Goal: Find contact information: Find contact information

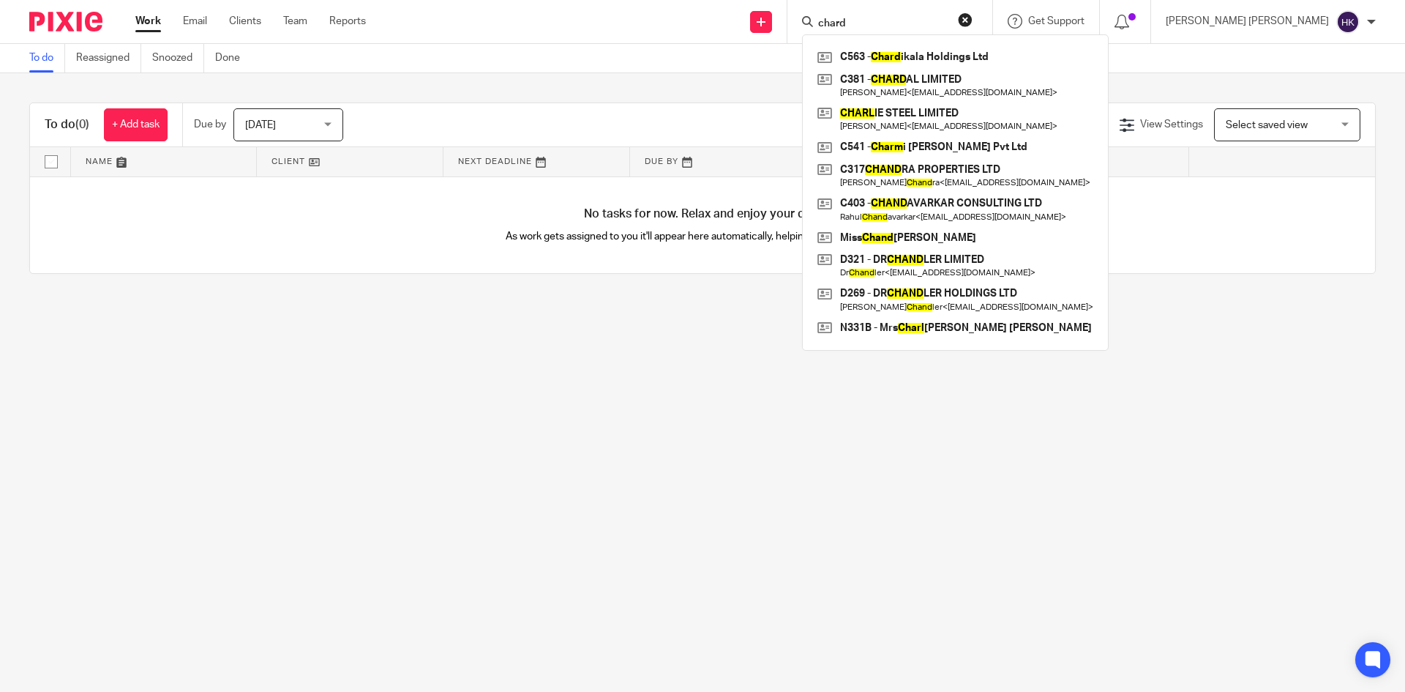
click at [972, 21] on button "reset" at bounding box center [965, 19] width 15 height 15
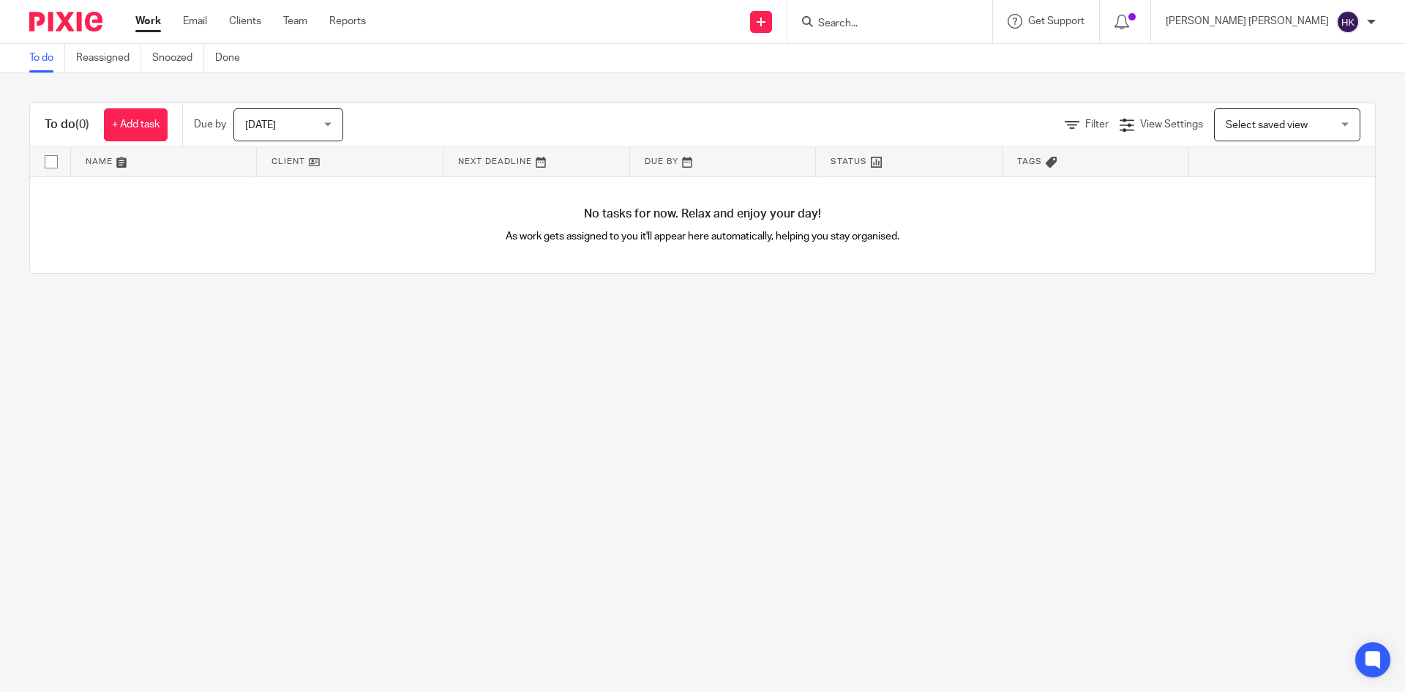
click at [939, 23] on input "Search" at bounding box center [883, 24] width 132 height 13
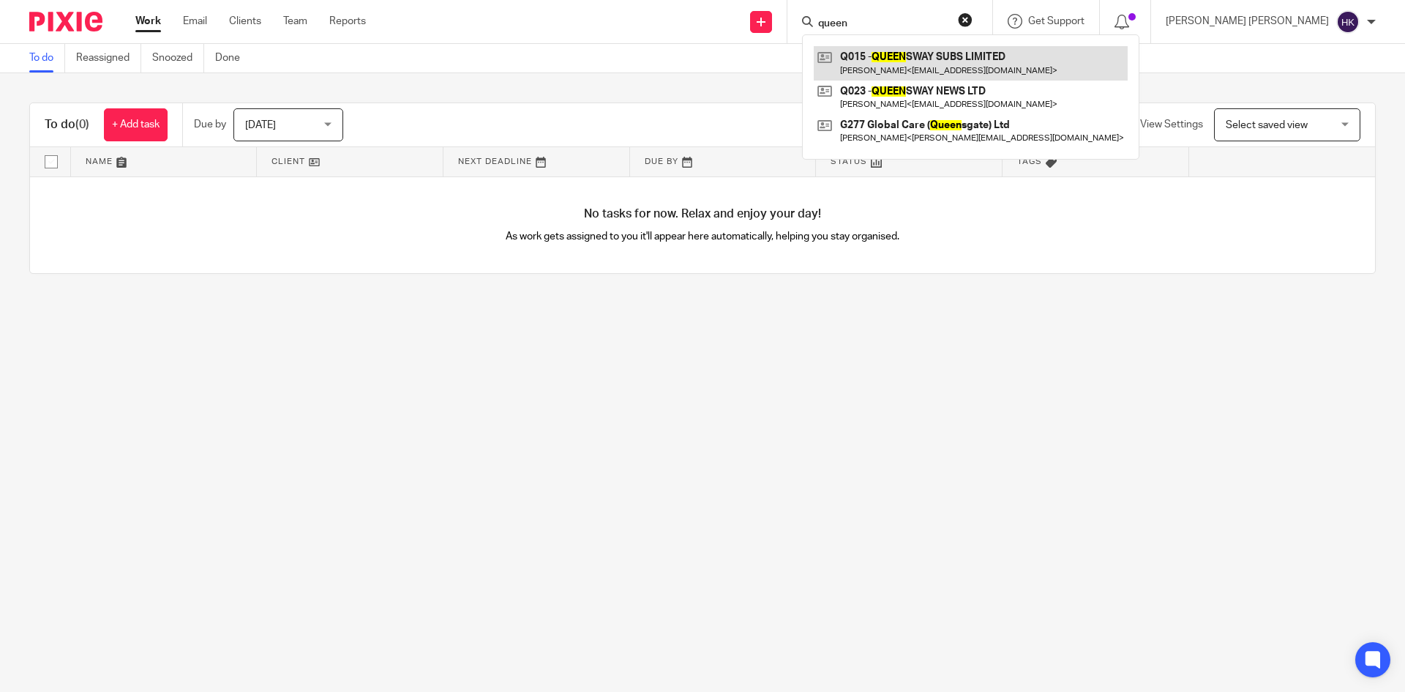
type input "queen"
click at [991, 55] on link at bounding box center [971, 63] width 314 height 34
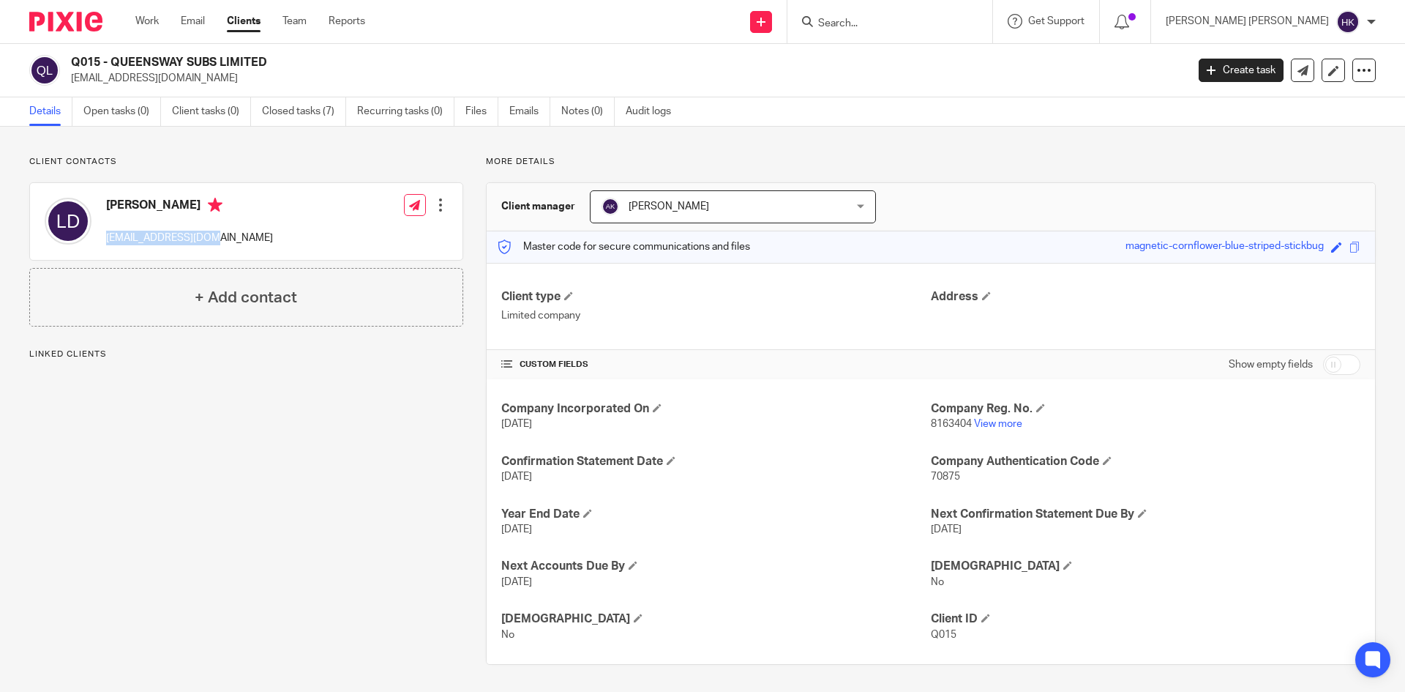
drag, startPoint x: 205, startPoint y: 237, endPoint x: 102, endPoint y: 234, distance: 103.2
click at [102, 234] on div "Lakhbir Dhillon lsdhillon@yahoo.com" at bounding box center [159, 221] width 228 height 62
copy p "[EMAIL_ADDRESS][DOMAIN_NAME]"
click at [992, 34] on div at bounding box center [889, 21] width 205 height 43
click at [948, 26] on input "Search" at bounding box center [883, 24] width 132 height 13
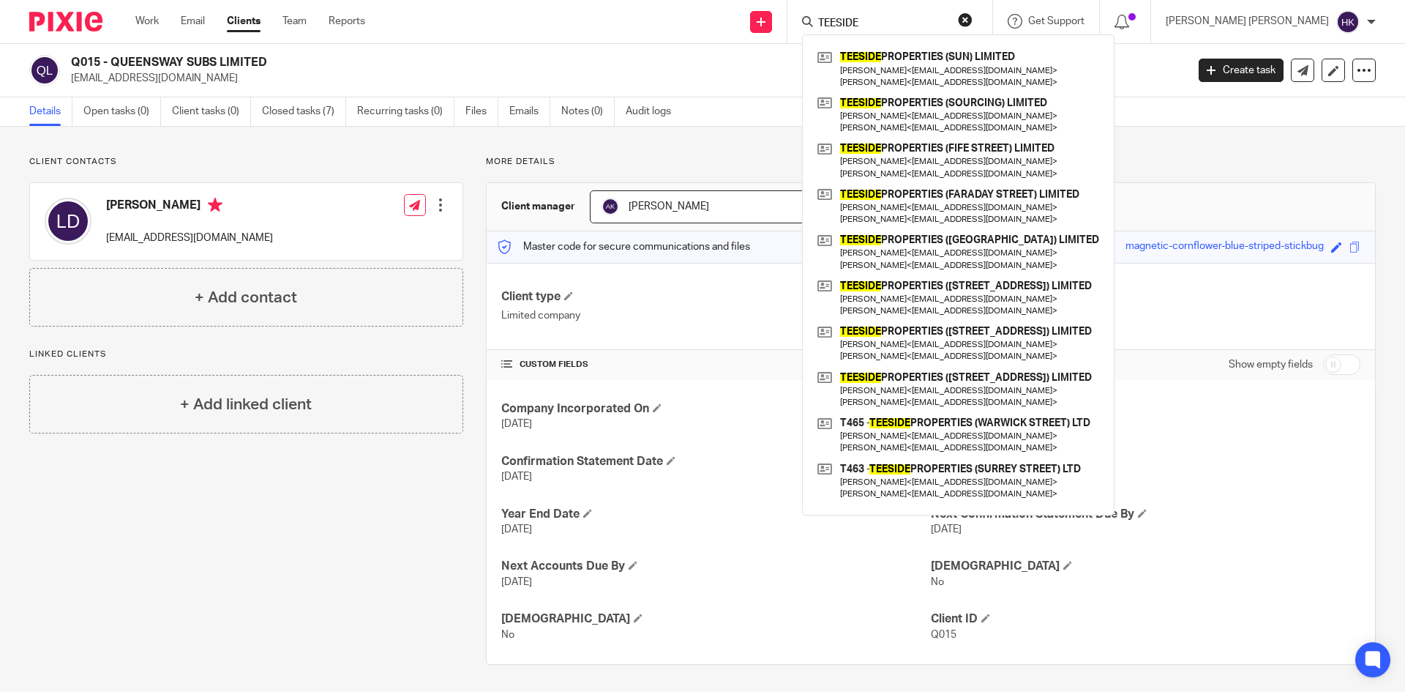
type input "TEESIDE"
click at [972, 15] on button "reset" at bounding box center [965, 19] width 15 height 15
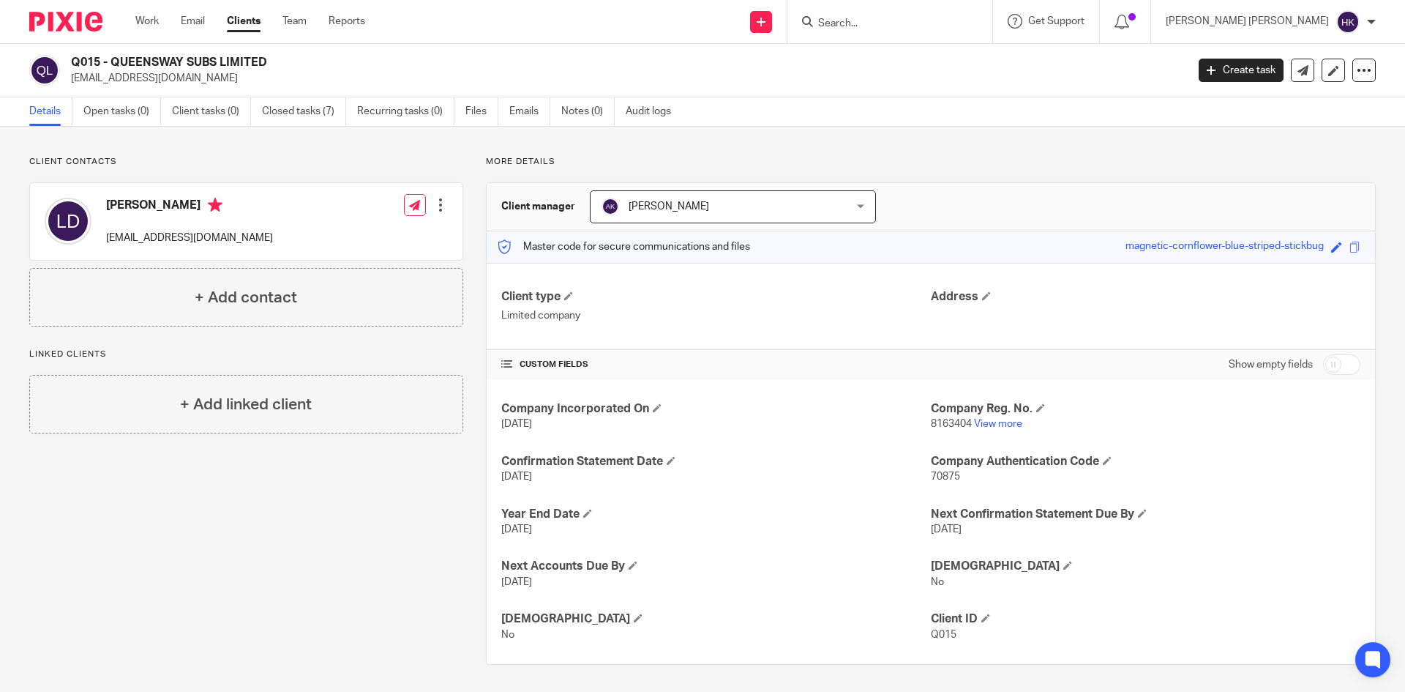
click at [948, 23] on input "Search" at bounding box center [883, 24] width 132 height 13
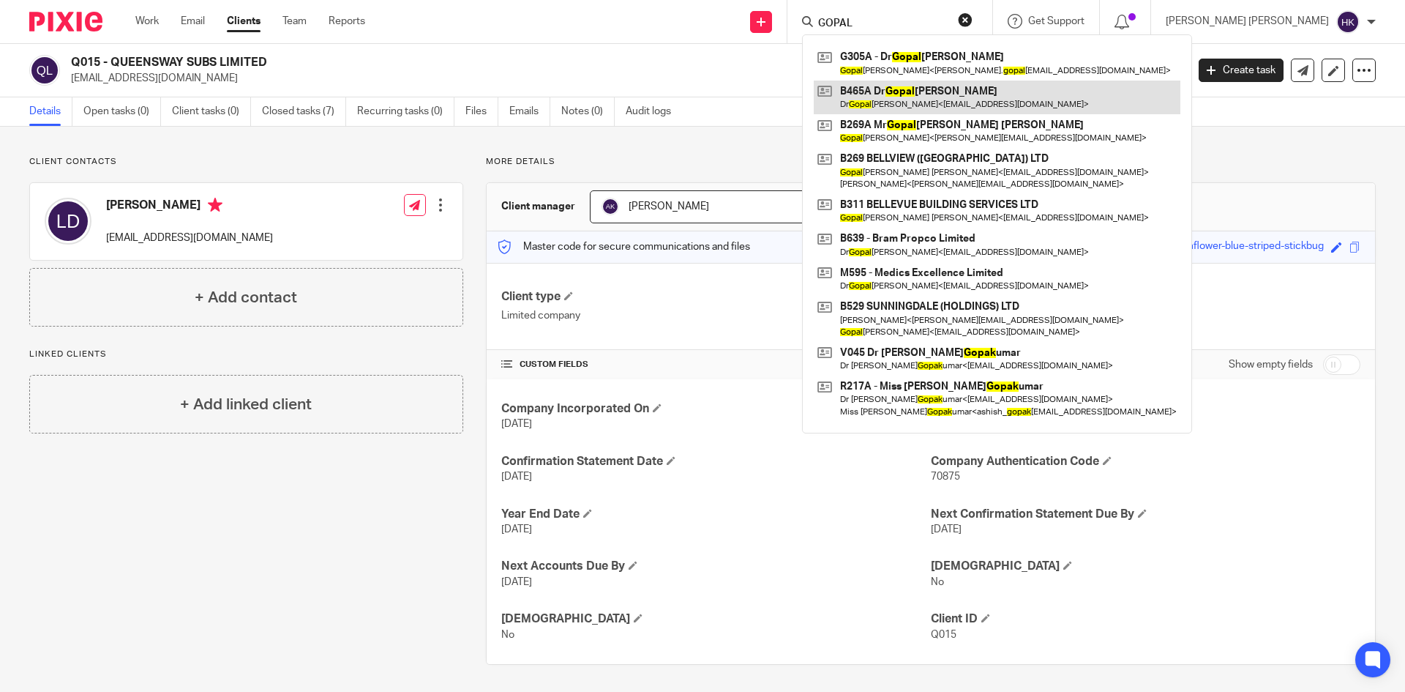
type input "GOPAL"
click at [1018, 104] on link at bounding box center [997, 97] width 367 height 34
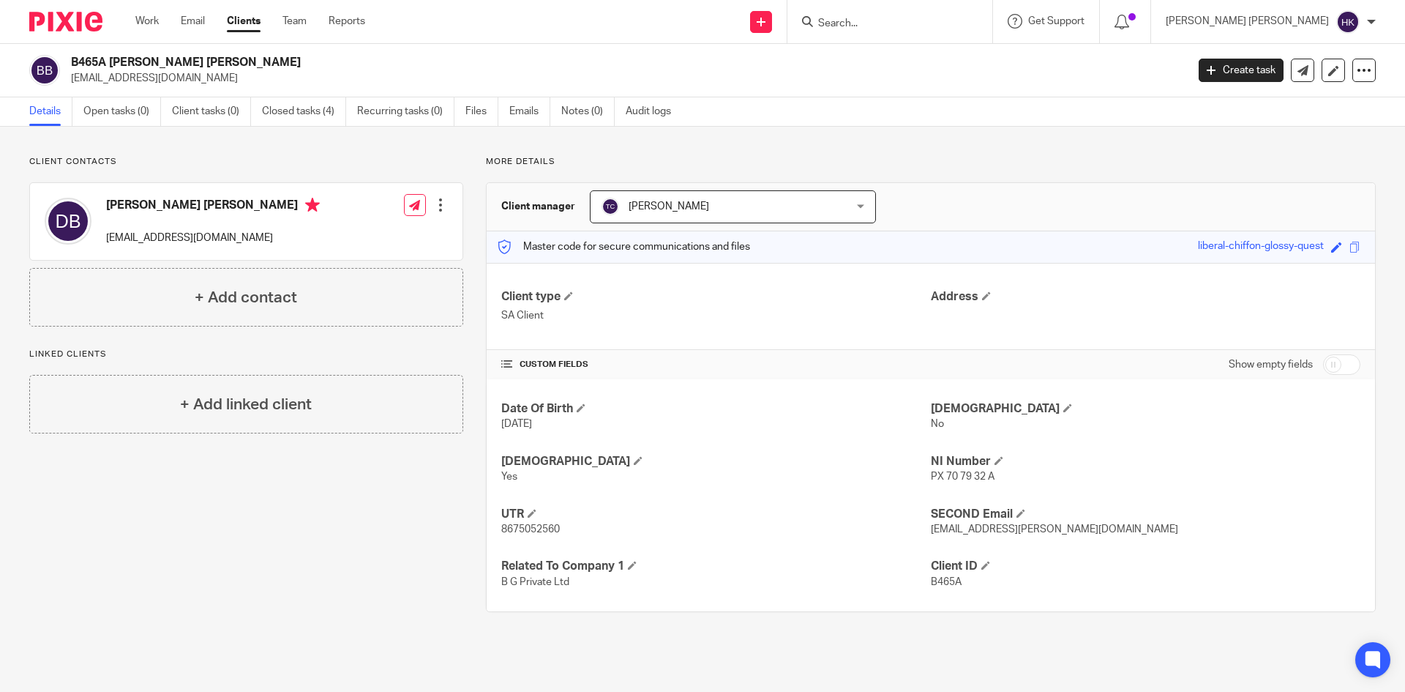
click at [948, 18] on input "Search" at bounding box center [883, 24] width 132 height 13
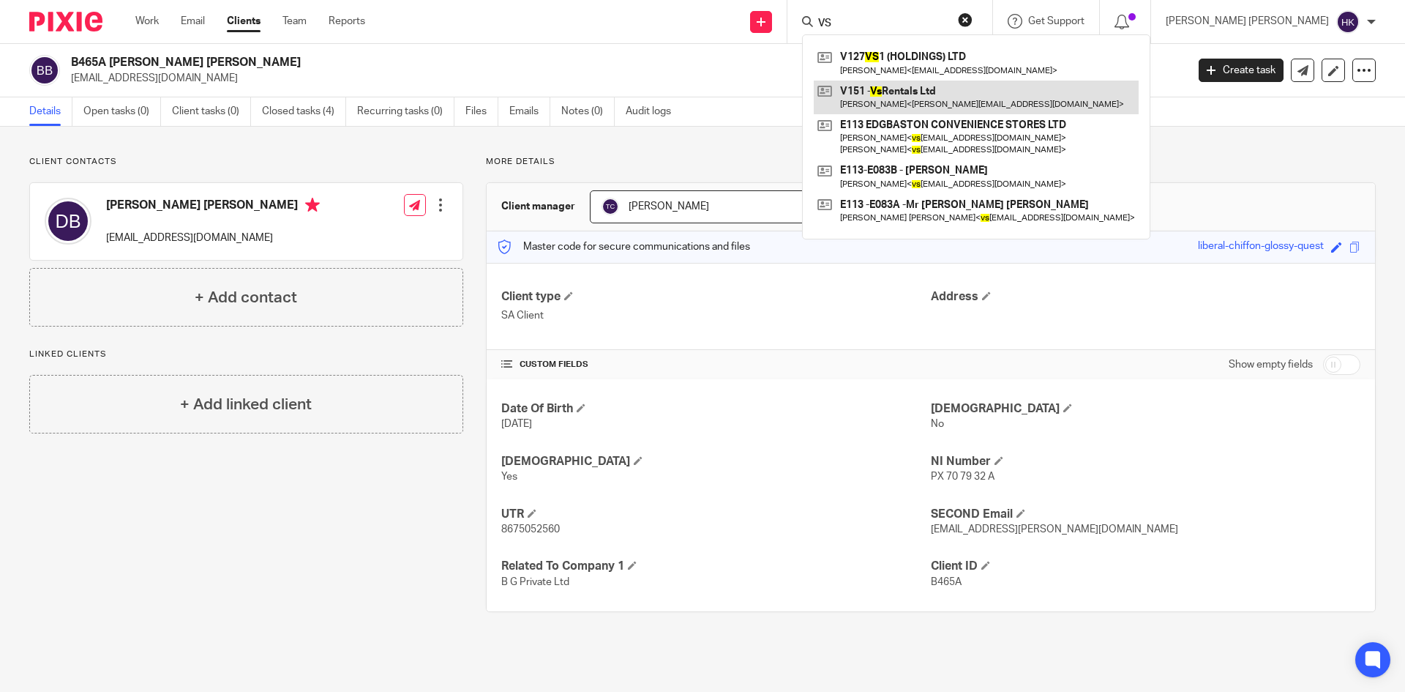
type input "VS"
click at [1011, 99] on link at bounding box center [976, 97] width 325 height 34
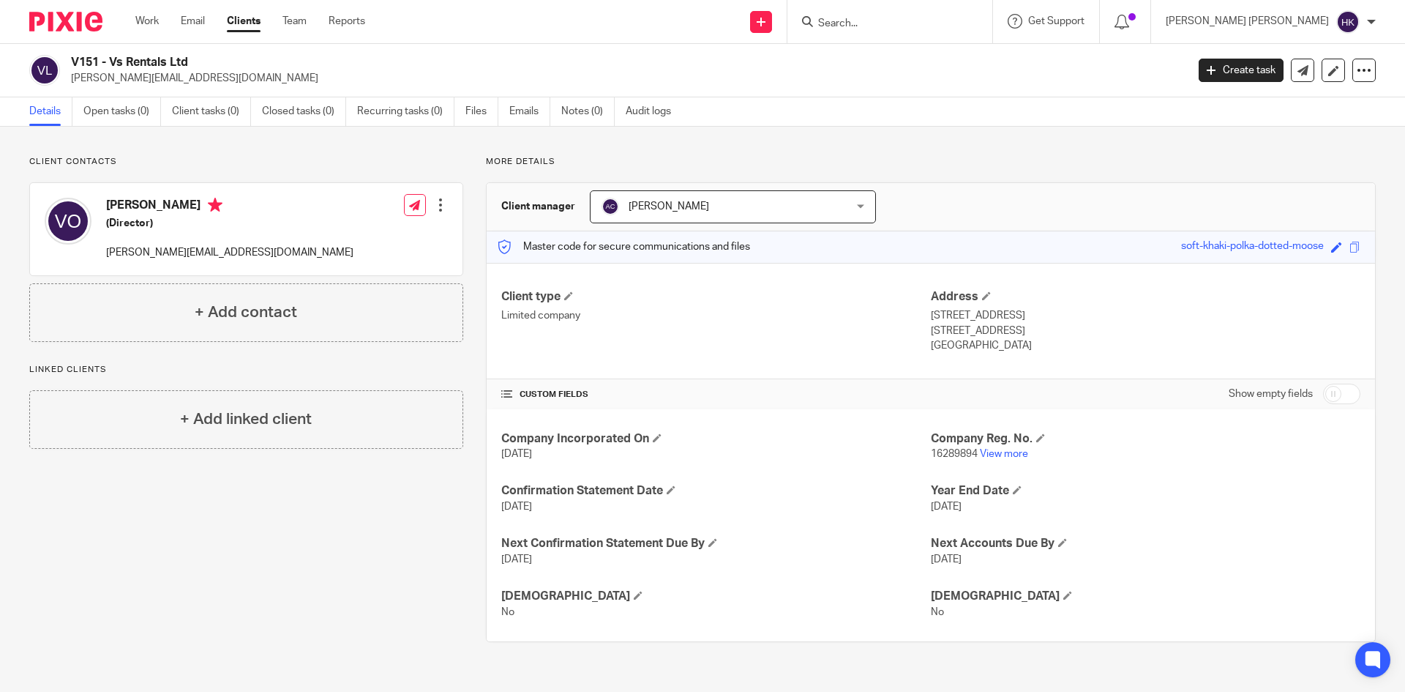
drag, startPoint x: 195, startPoint y: 63, endPoint x: 65, endPoint y: 63, distance: 130.3
click at [65, 63] on div "V151 - Vs Rentals Ltd [PERSON_NAME][EMAIL_ADDRESS][DOMAIN_NAME]" at bounding box center [602, 70] width 1147 height 31
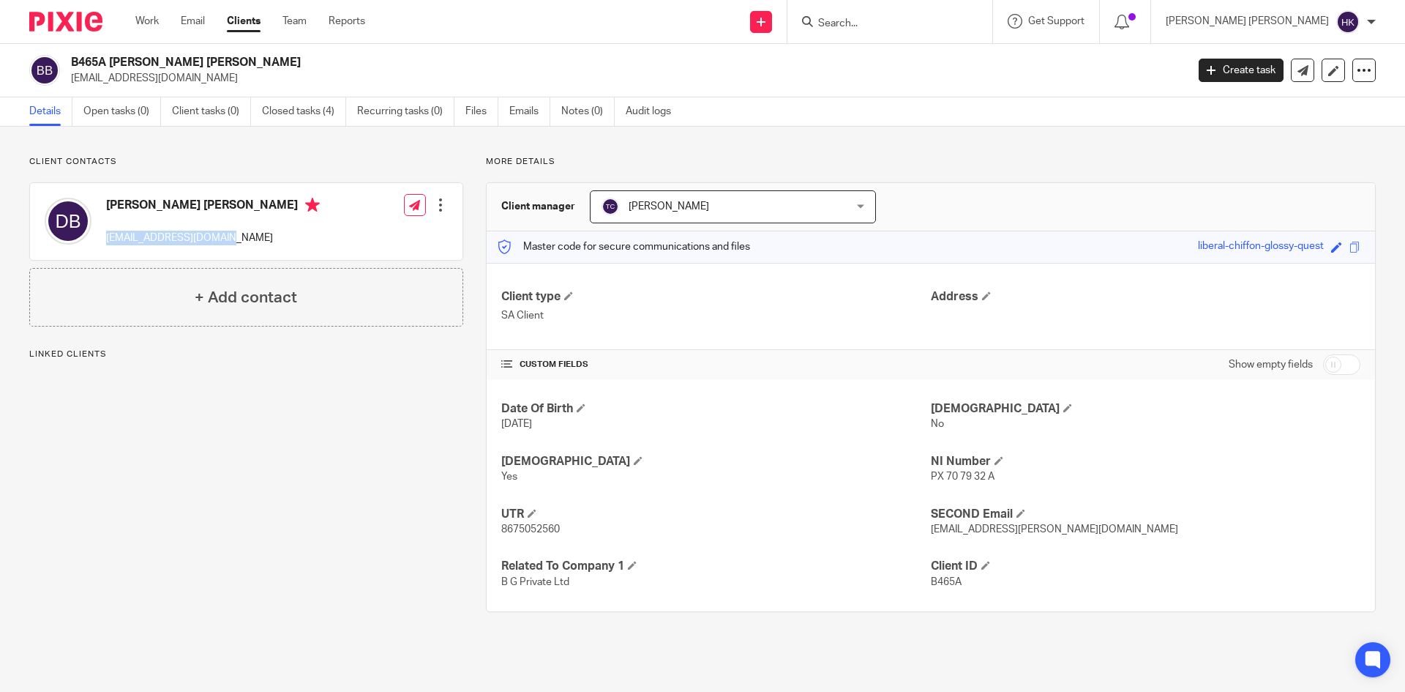
drag, startPoint x: 255, startPoint y: 250, endPoint x: 102, endPoint y: 239, distance: 153.3
click at [102, 239] on div "[PERSON_NAME] [PERSON_NAME] [EMAIL_ADDRESS][DOMAIN_NAME]" at bounding box center [182, 221] width 275 height 62
copy p "[EMAIL_ADDRESS][DOMAIN_NAME]"
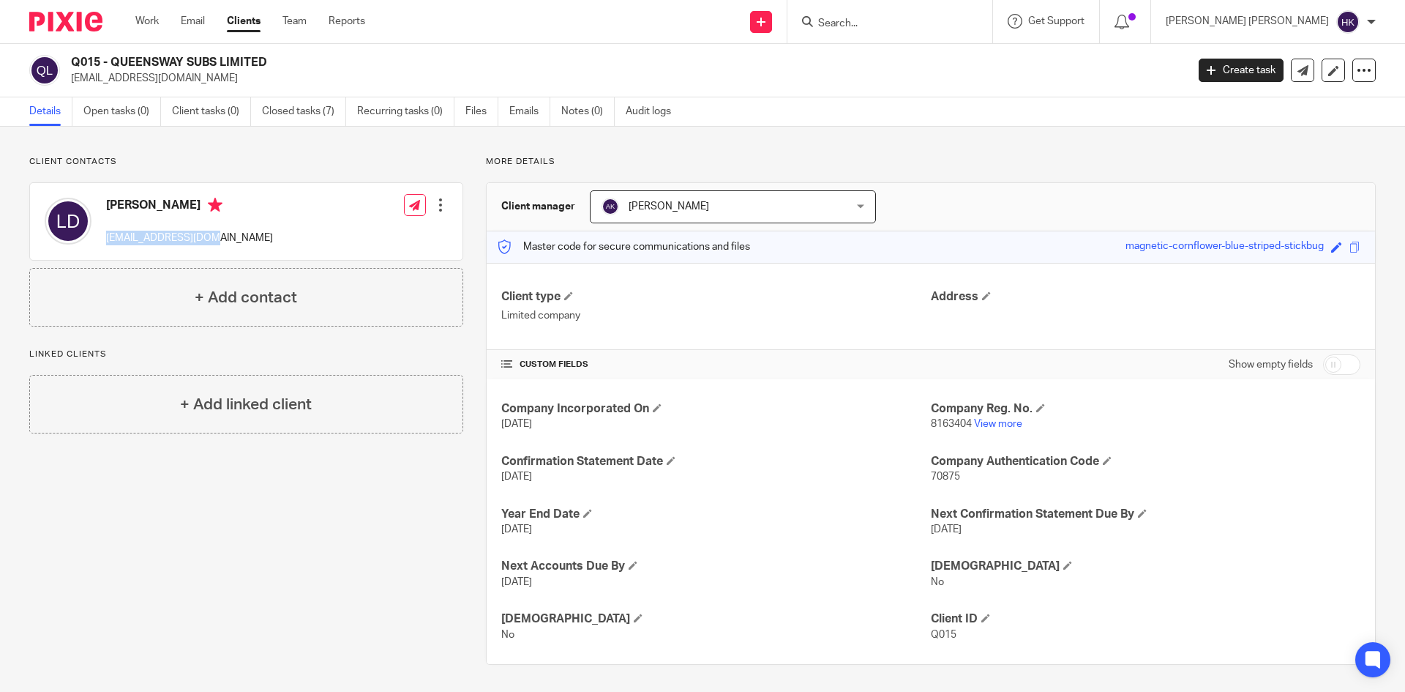
drag, startPoint x: 229, startPoint y: 242, endPoint x: 102, endPoint y: 240, distance: 127.3
click at [102, 240] on div "[PERSON_NAME] [EMAIL_ADDRESS][DOMAIN_NAME] Edit contact Create client from cont…" at bounding box center [246, 221] width 432 height 77
copy p "[EMAIL_ADDRESS][DOMAIN_NAME]"
